Goal: Register for event/course

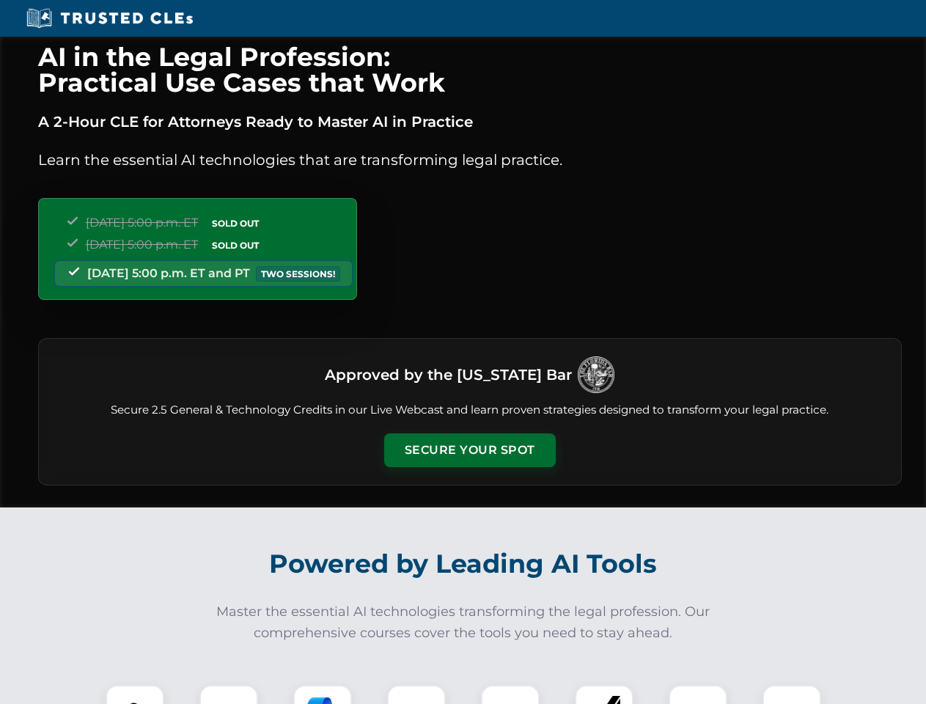
click at [469, 450] on button "Secure Your Spot" at bounding box center [470, 451] width 172 height 34
click at [135, 695] on img at bounding box center [135, 714] width 43 height 43
